Goal: Task Accomplishment & Management: Manage account settings

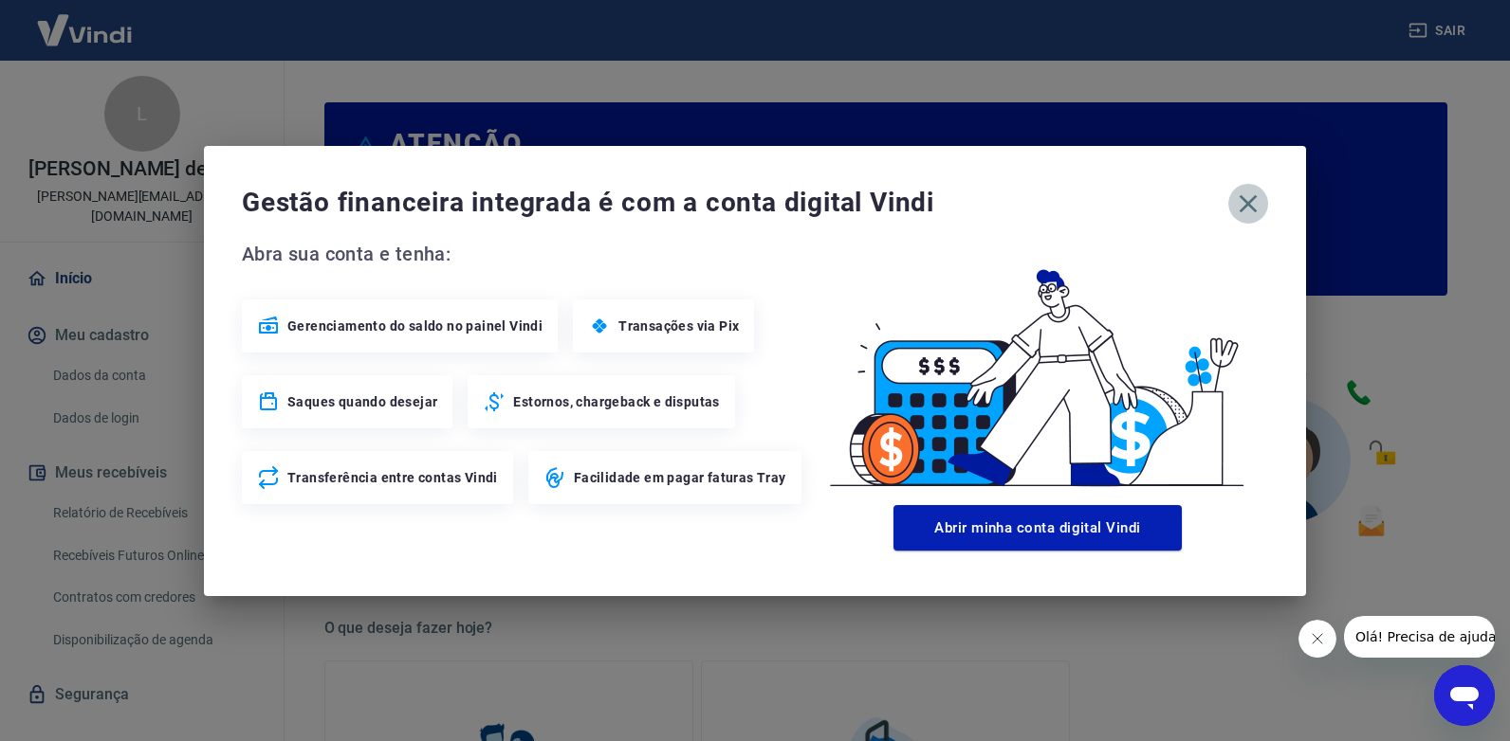
click at [1239, 210] on icon "button" at bounding box center [1248, 204] width 30 height 30
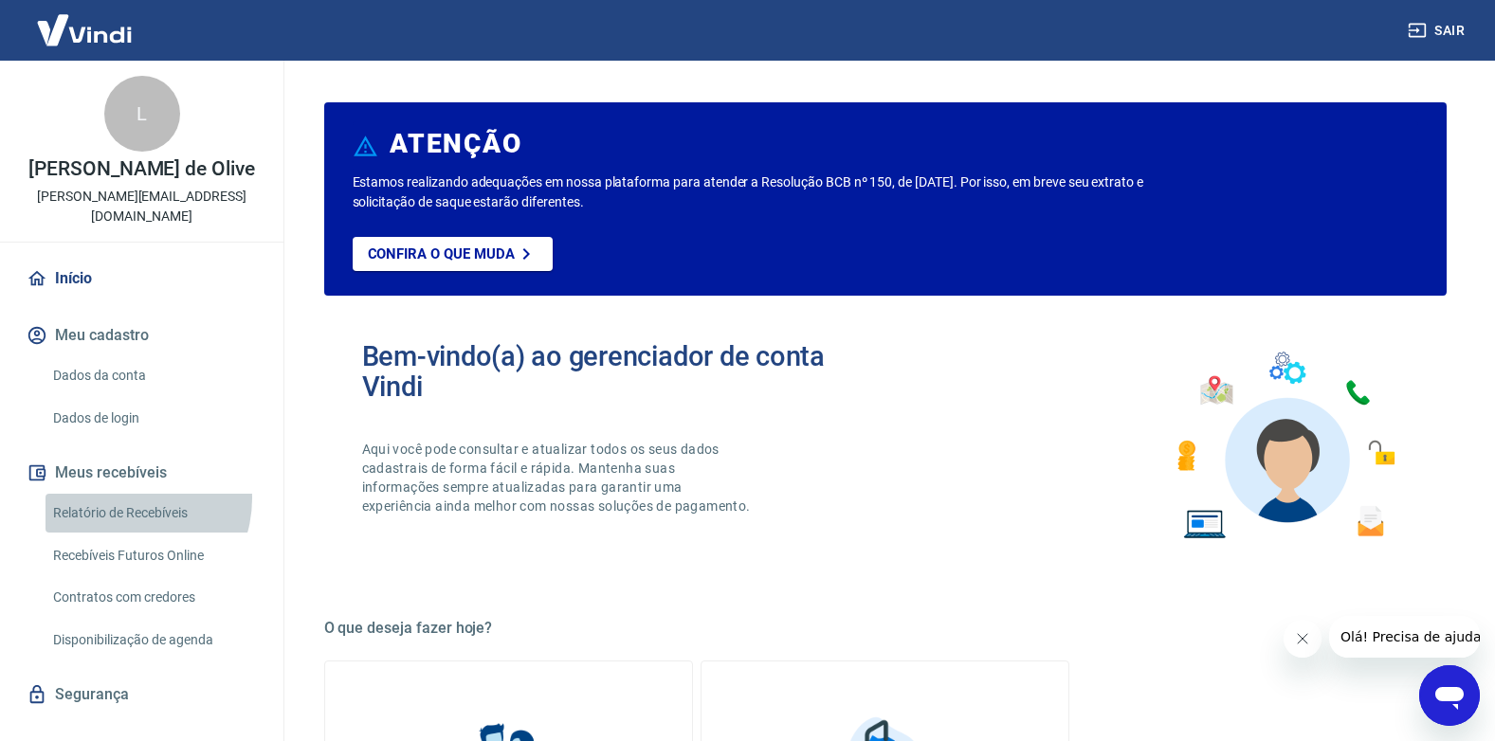
click at [125, 499] on link "Relatório de Recebíveis" at bounding box center [153, 513] width 215 height 39
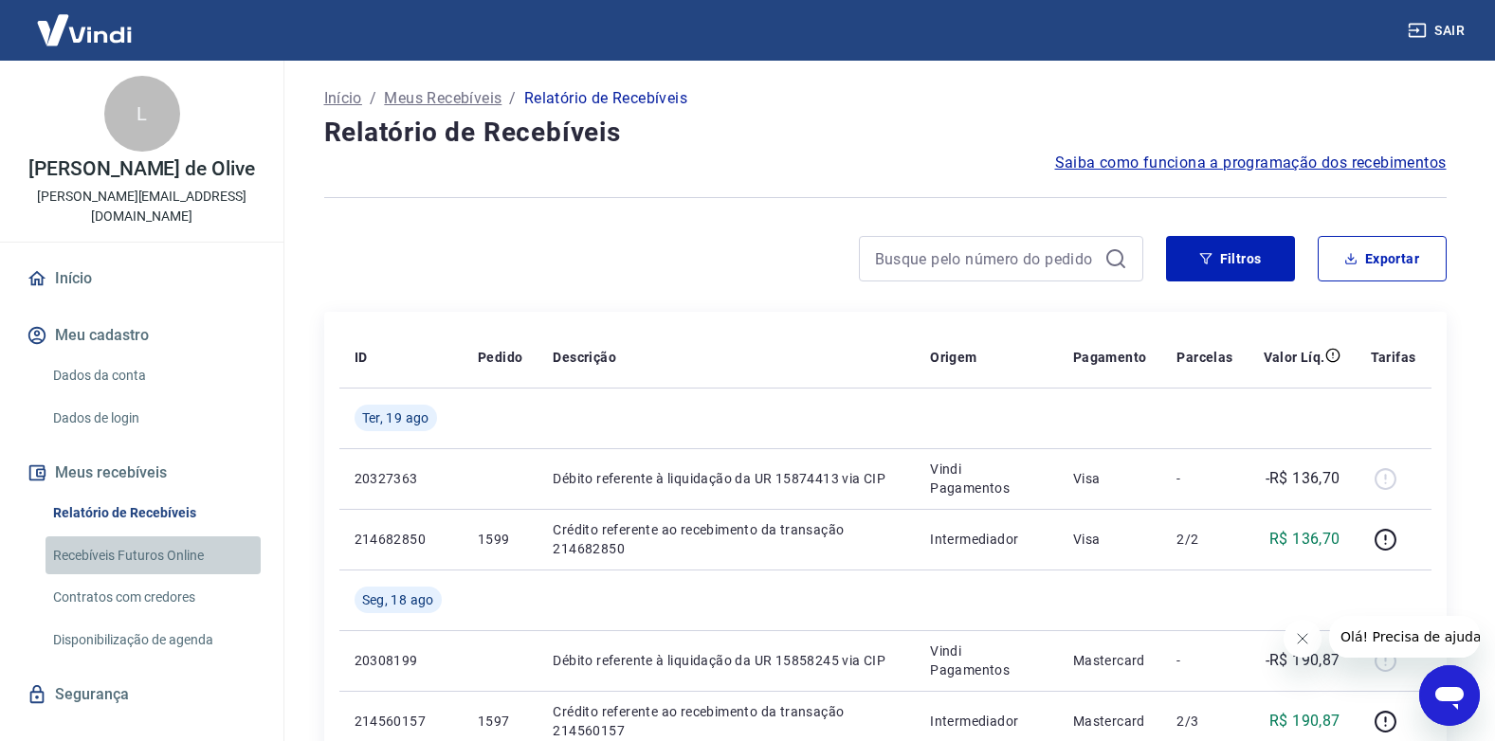
click at [168, 557] on link "Recebíveis Futuros Online" at bounding box center [153, 556] width 215 height 39
